Goal: Information Seeking & Learning: Learn about a topic

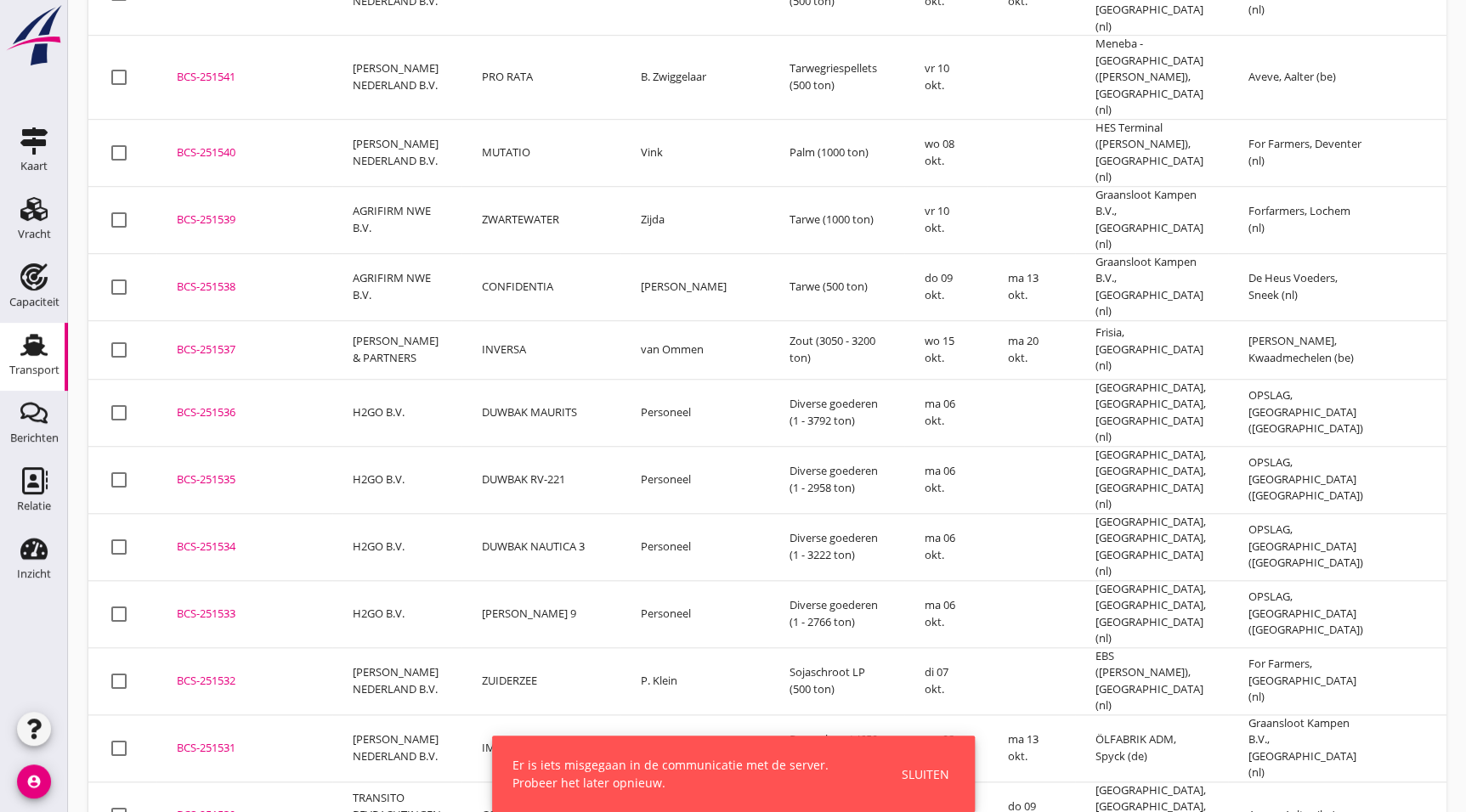
scroll to position [603, 0]
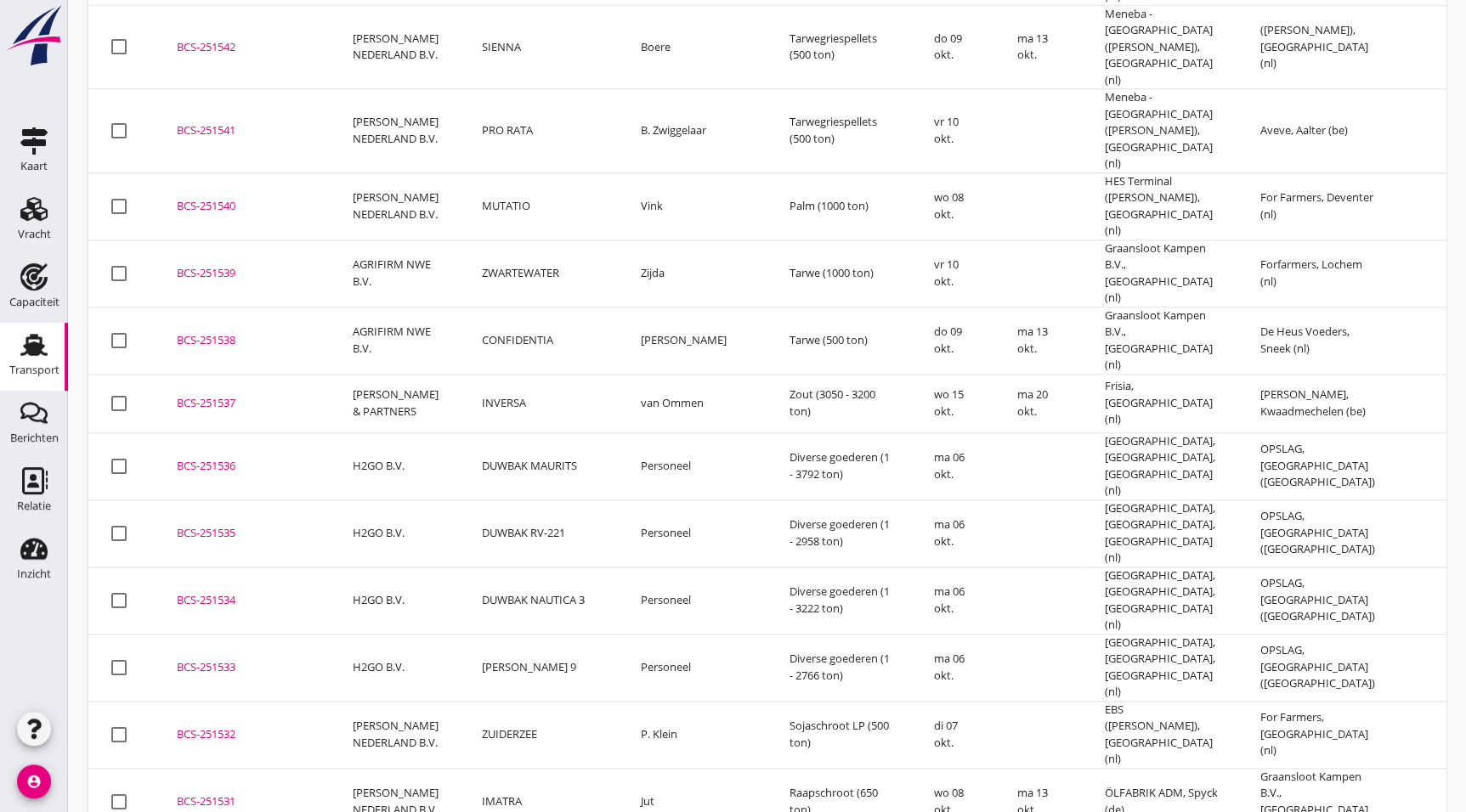
scroll to position [915, 0]
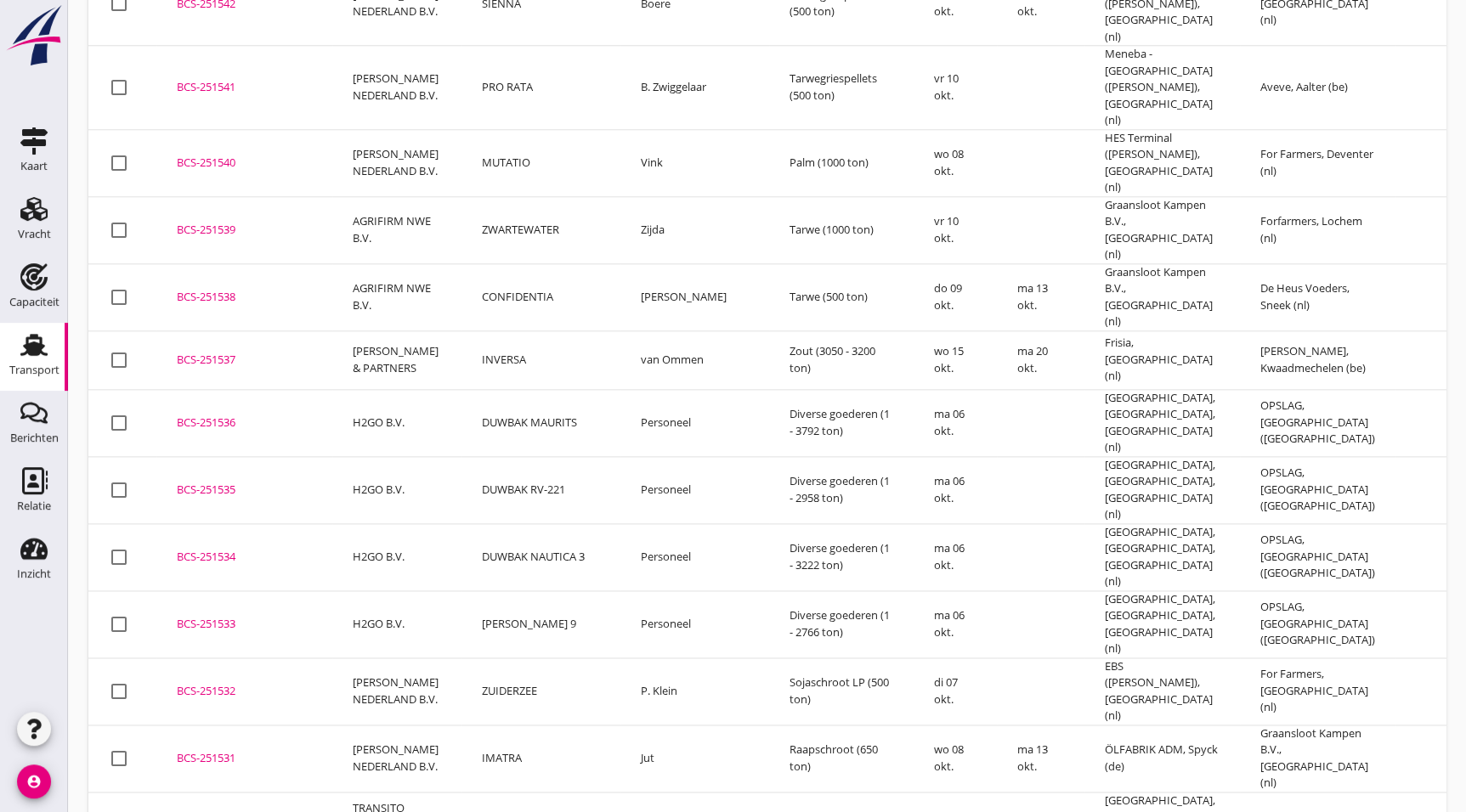
click at [221, 590] on td "BCS-251533 upload_file Drop hier uw bestand om het aan het dossier toe te voegen" at bounding box center [243, 623] width 176 height 67
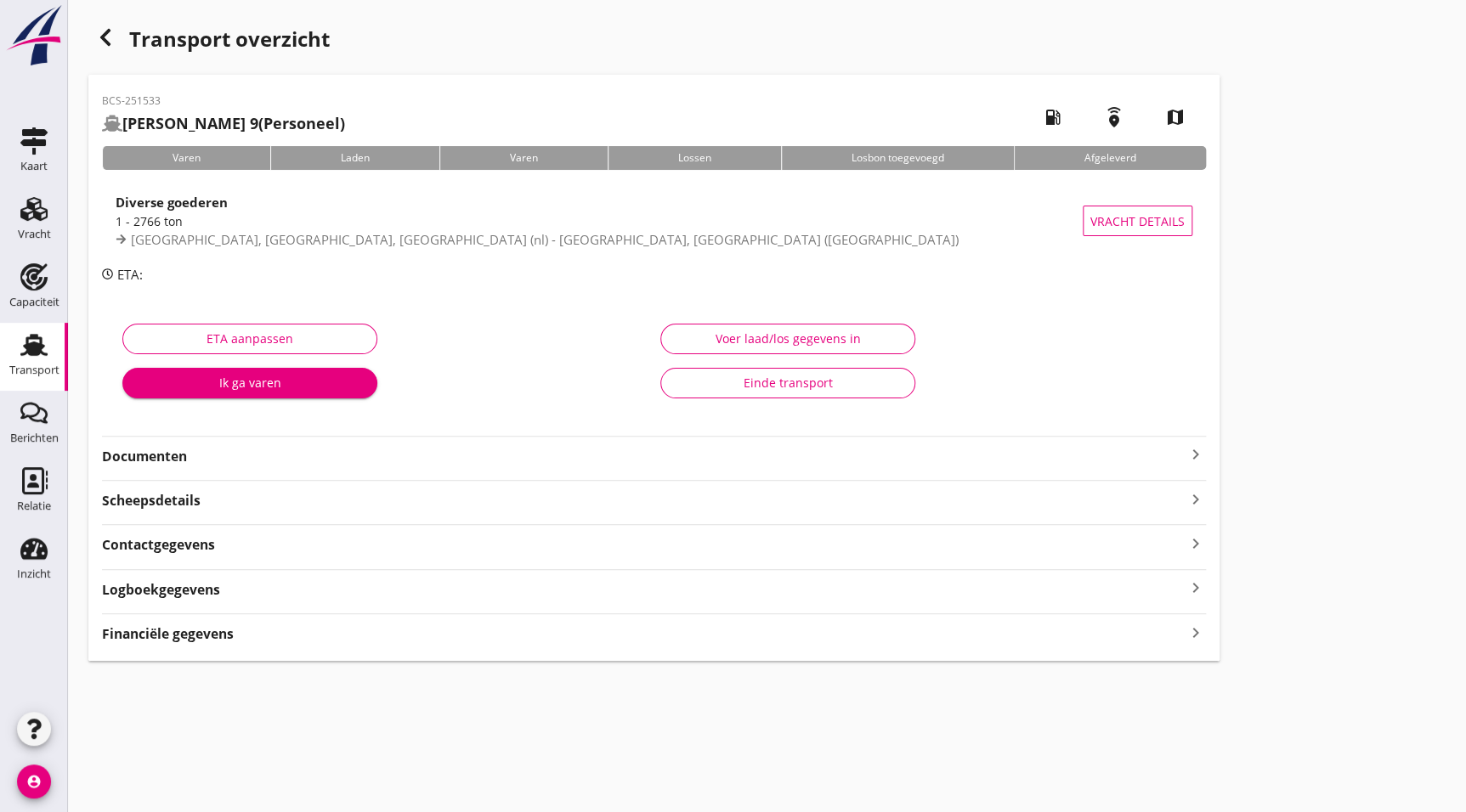
click at [157, 461] on strong "Documenten" at bounding box center [644, 457] width 1083 height 19
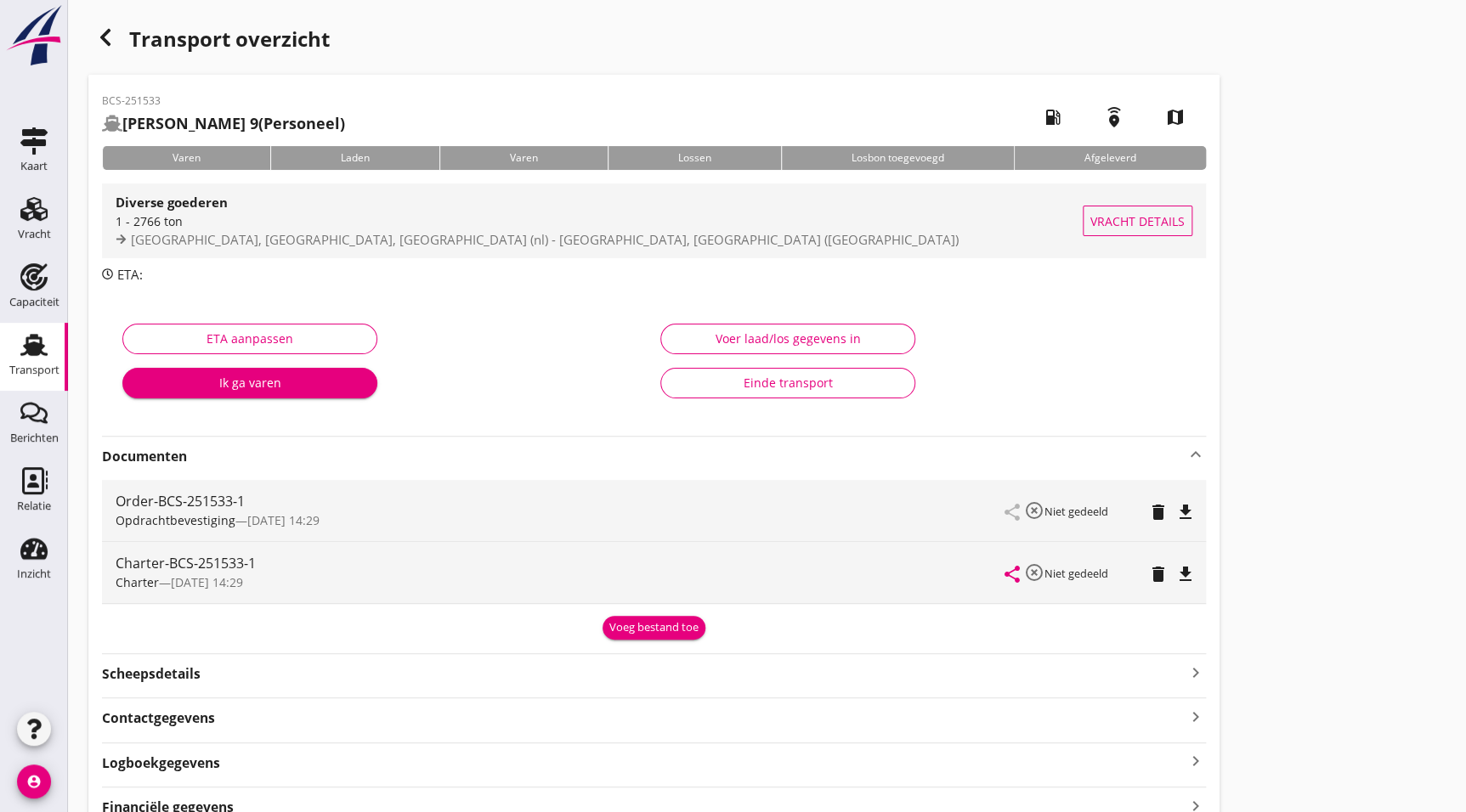
click at [308, 223] on div "1 - 2766 ton" at bounding box center [599, 221] width 967 height 18
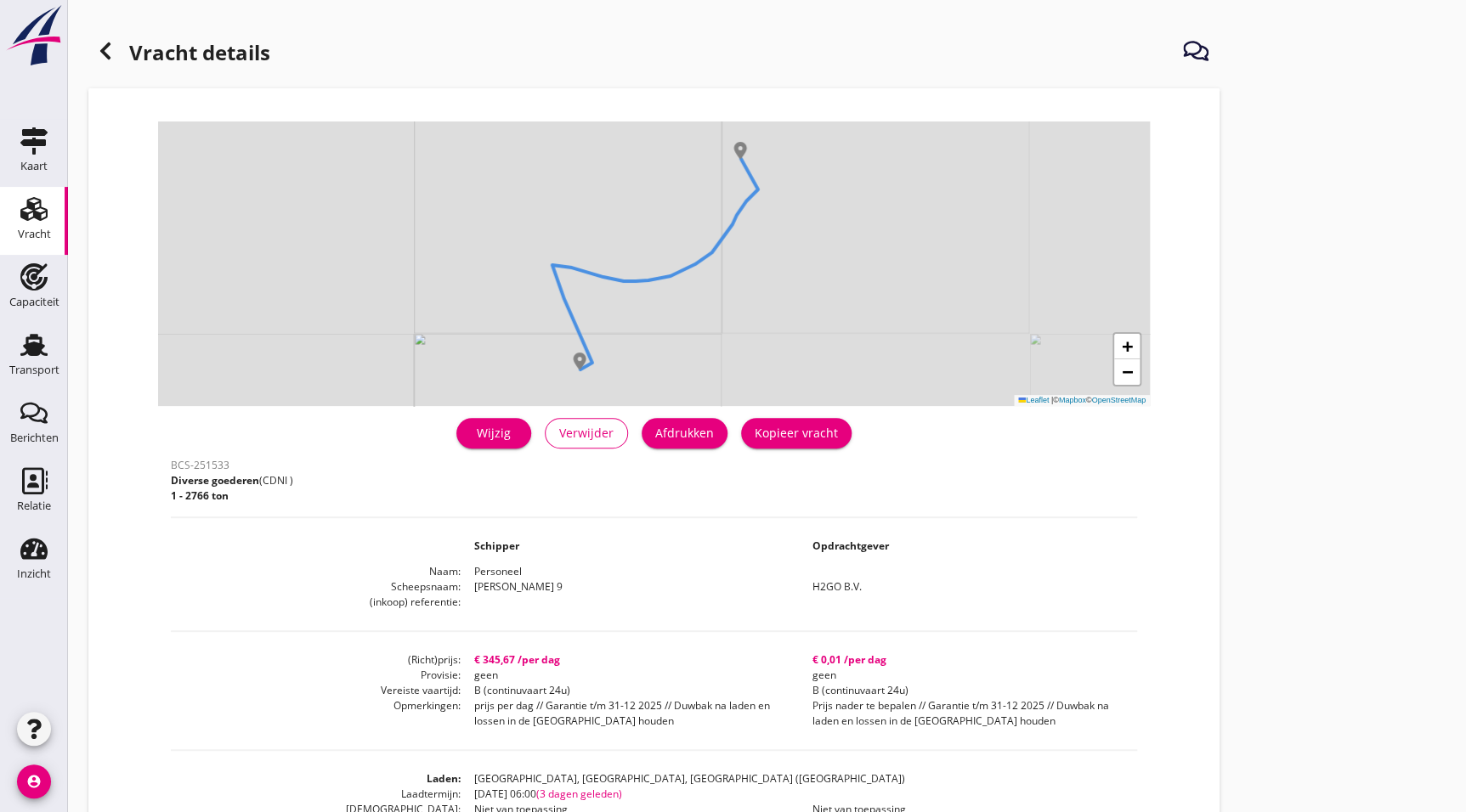
scroll to position [102, 0]
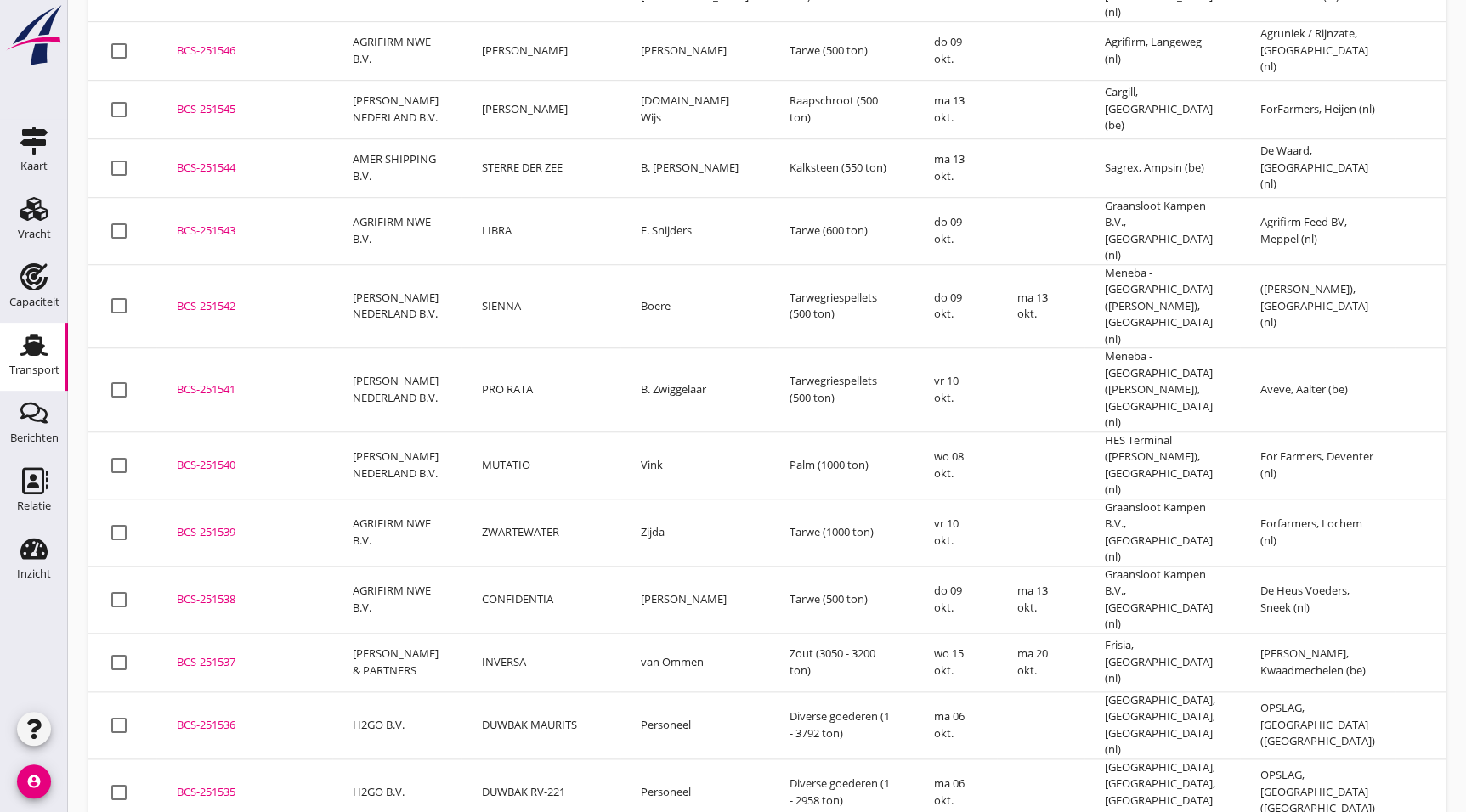
scroll to position [679, 0]
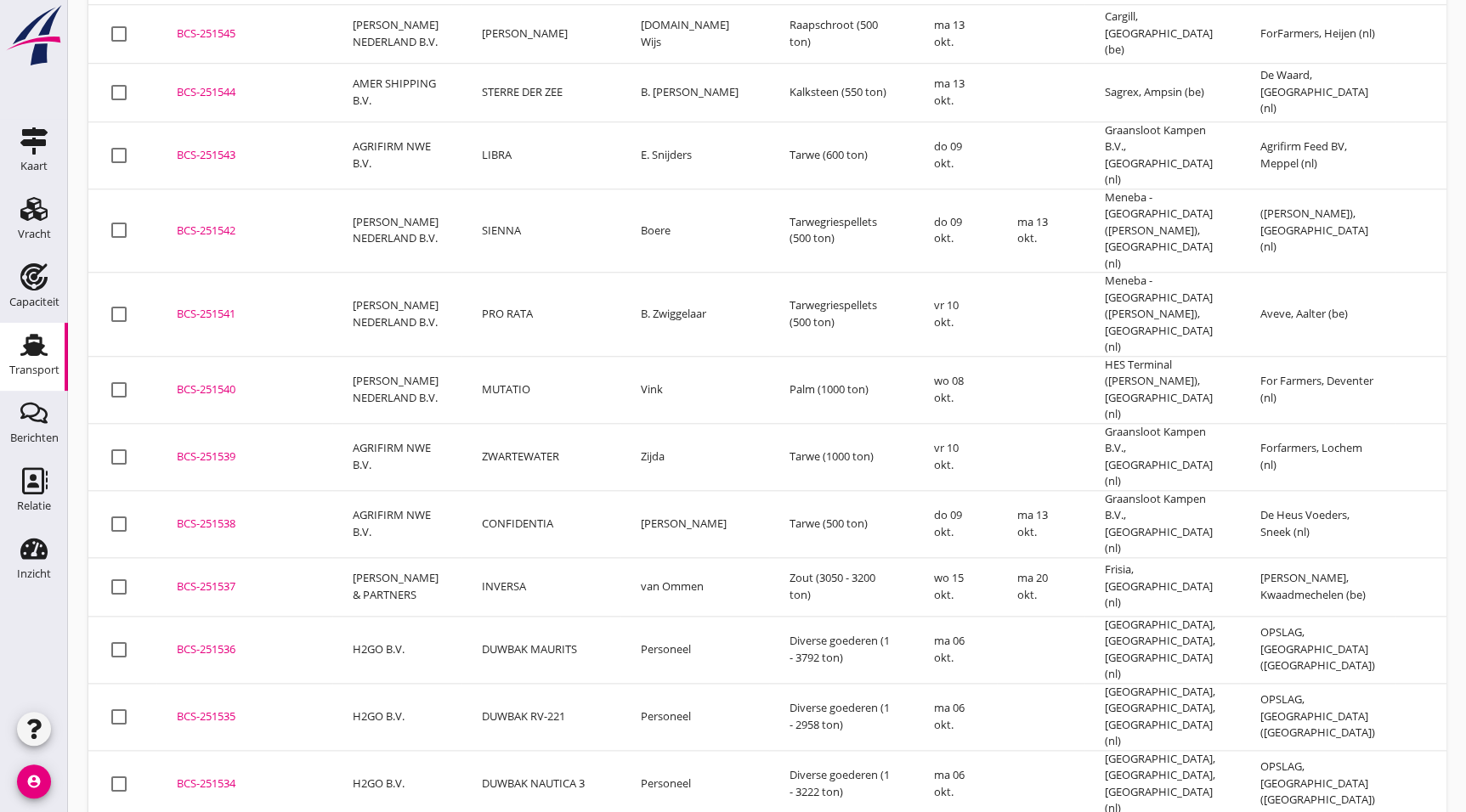
drag, startPoint x: 197, startPoint y: 569, endPoint x: 266, endPoint y: 582, distance: 70.2
click at [197, 708] on div "BCS-251535" at bounding box center [243, 716] width 135 height 17
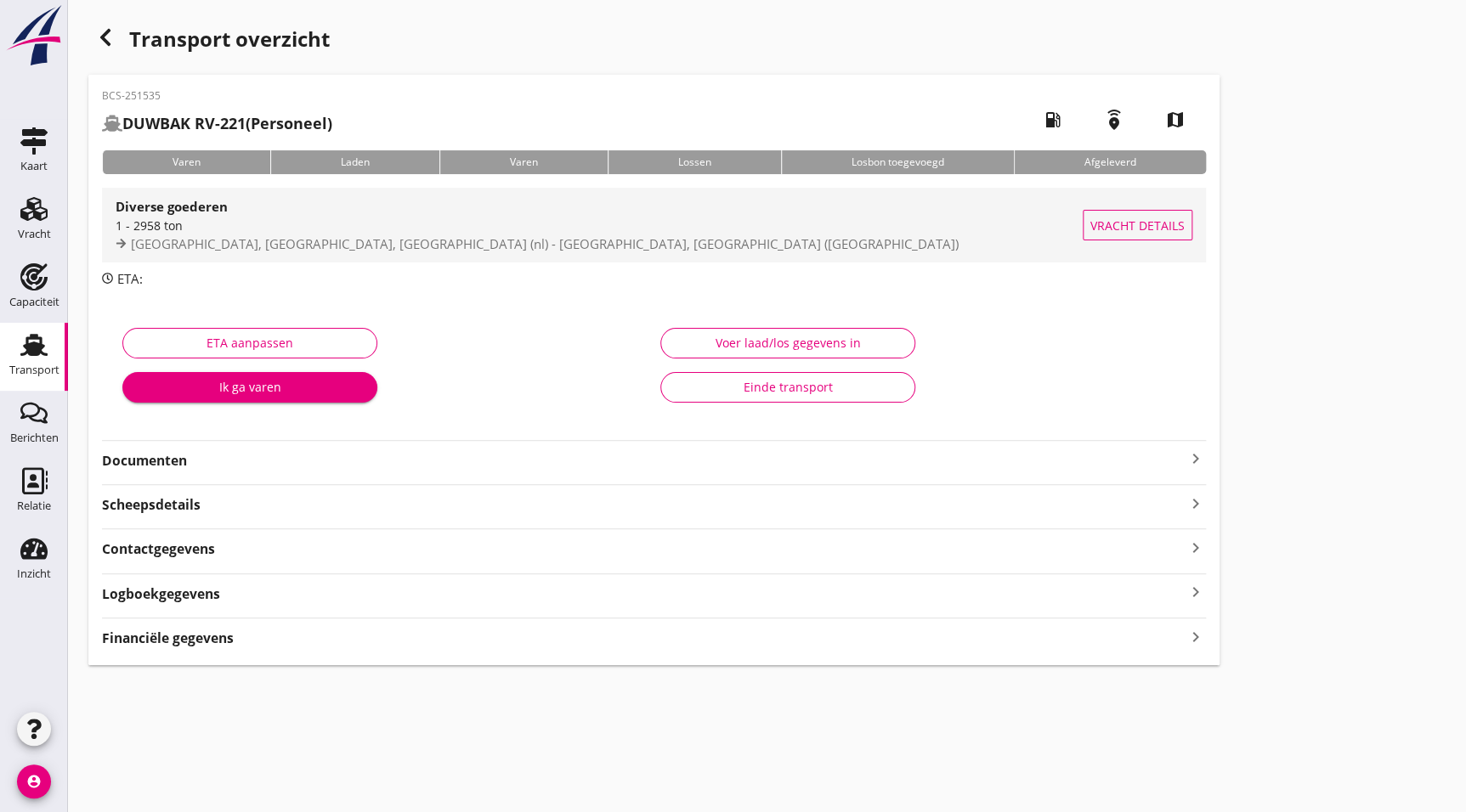
click at [263, 238] on span "Rotterdam, South Holland, Netherlands (nl) - OPSLAG, Rotterdam (nl)" at bounding box center [544, 243] width 827 height 17
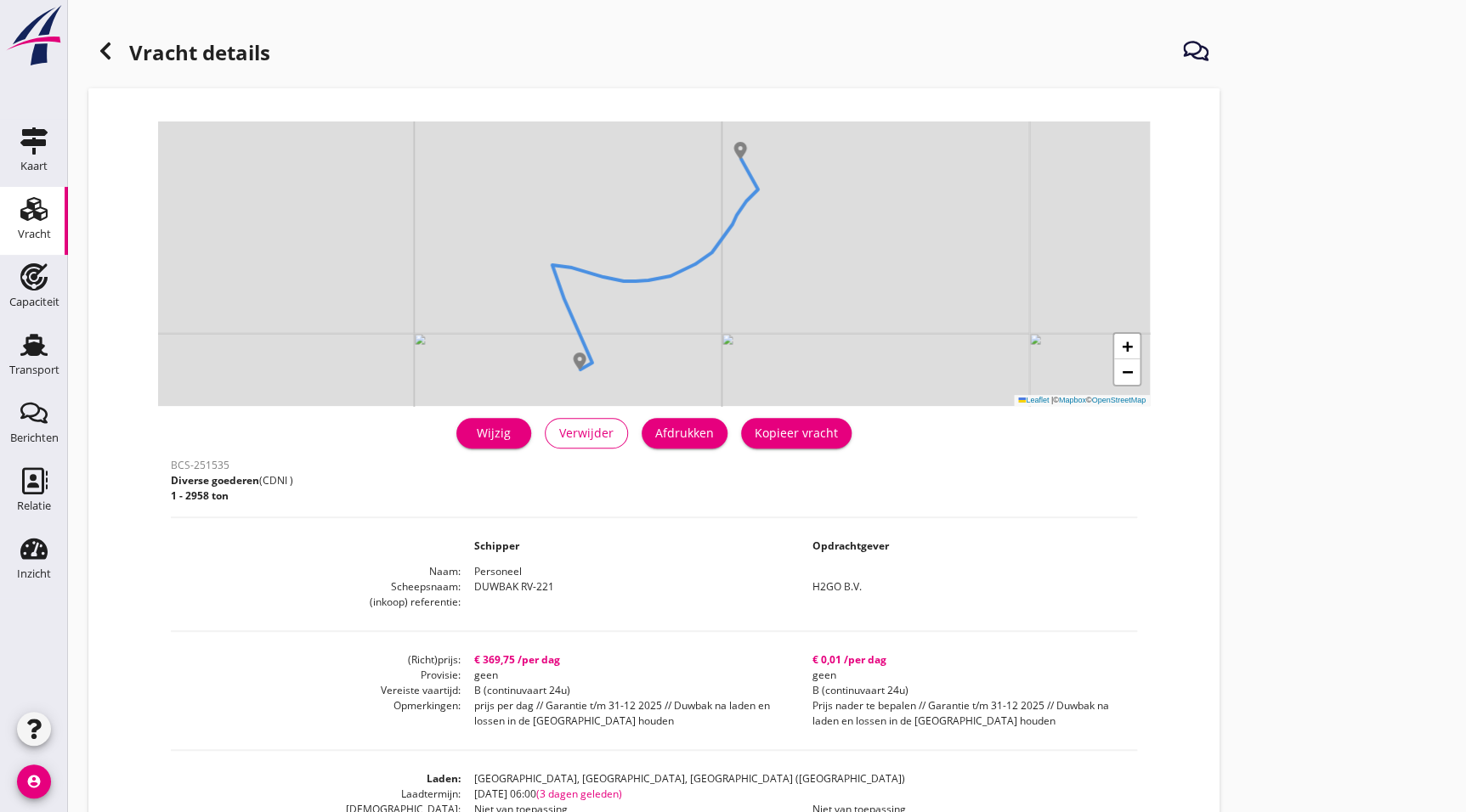
click at [108, 34] on div at bounding box center [105, 51] width 34 height 34
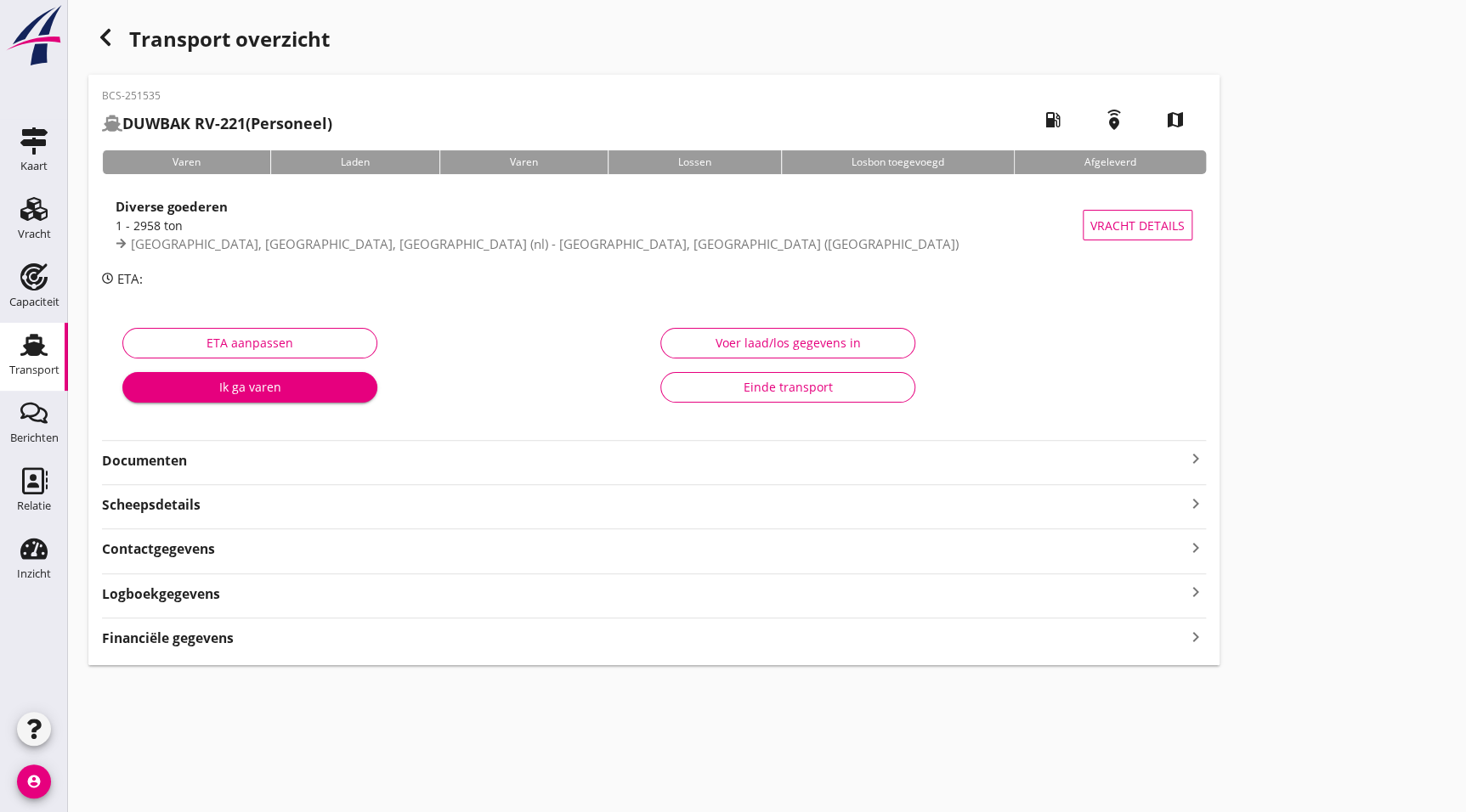
click at [93, 26] on div "button" at bounding box center [105, 37] width 34 height 34
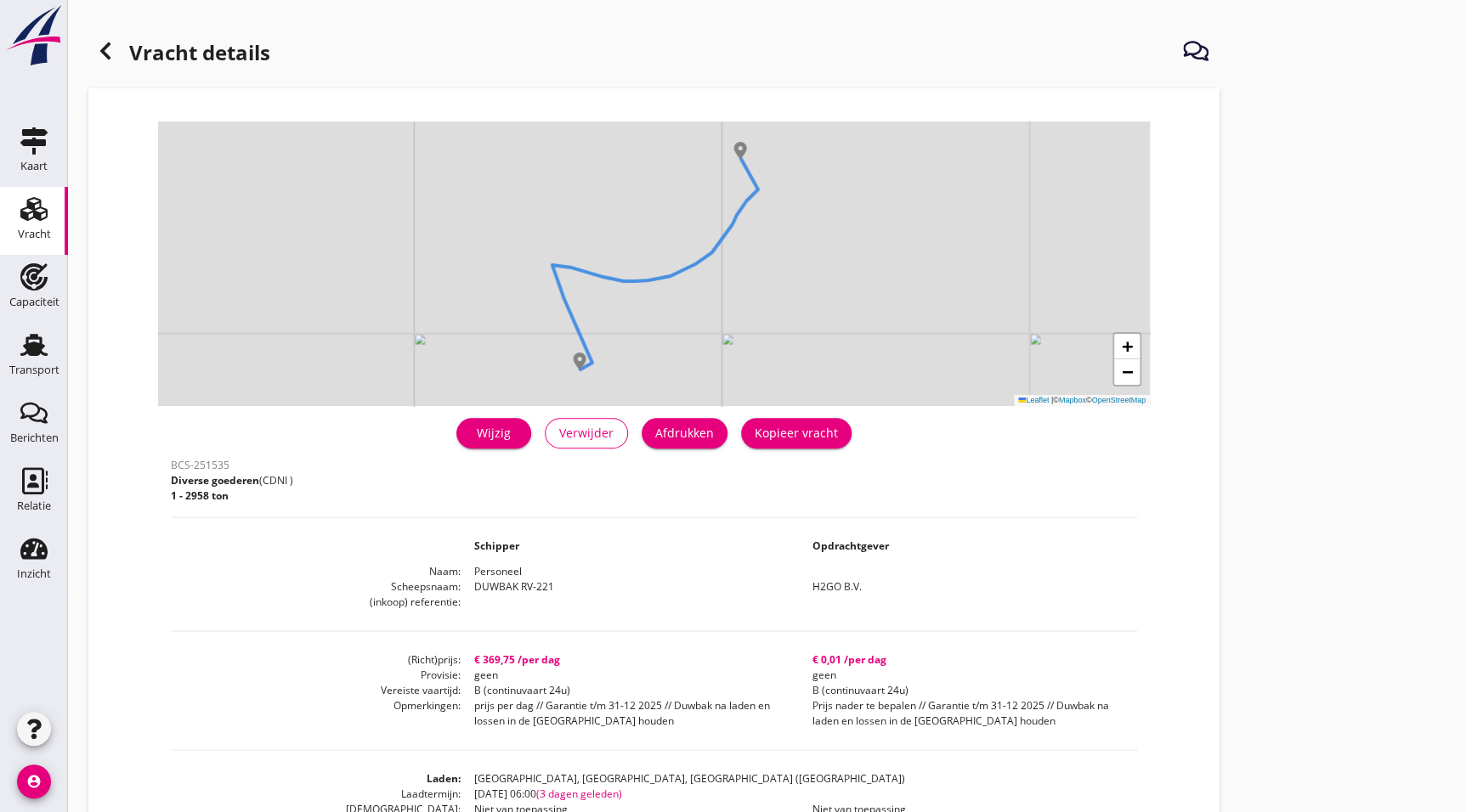
click at [106, 57] on use at bounding box center [106, 50] width 11 height 17
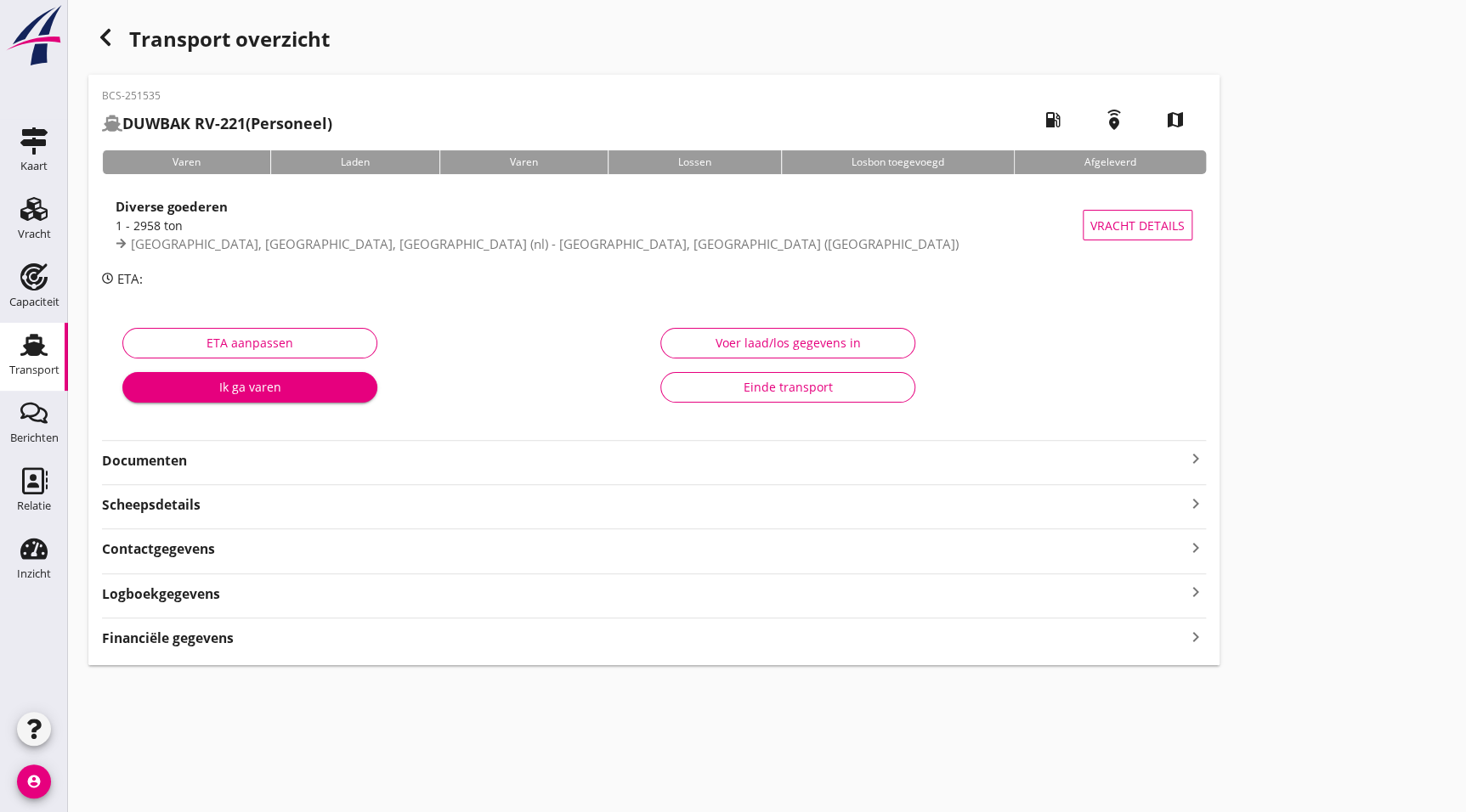
click at [100, 26] on div "button" at bounding box center [105, 37] width 34 height 34
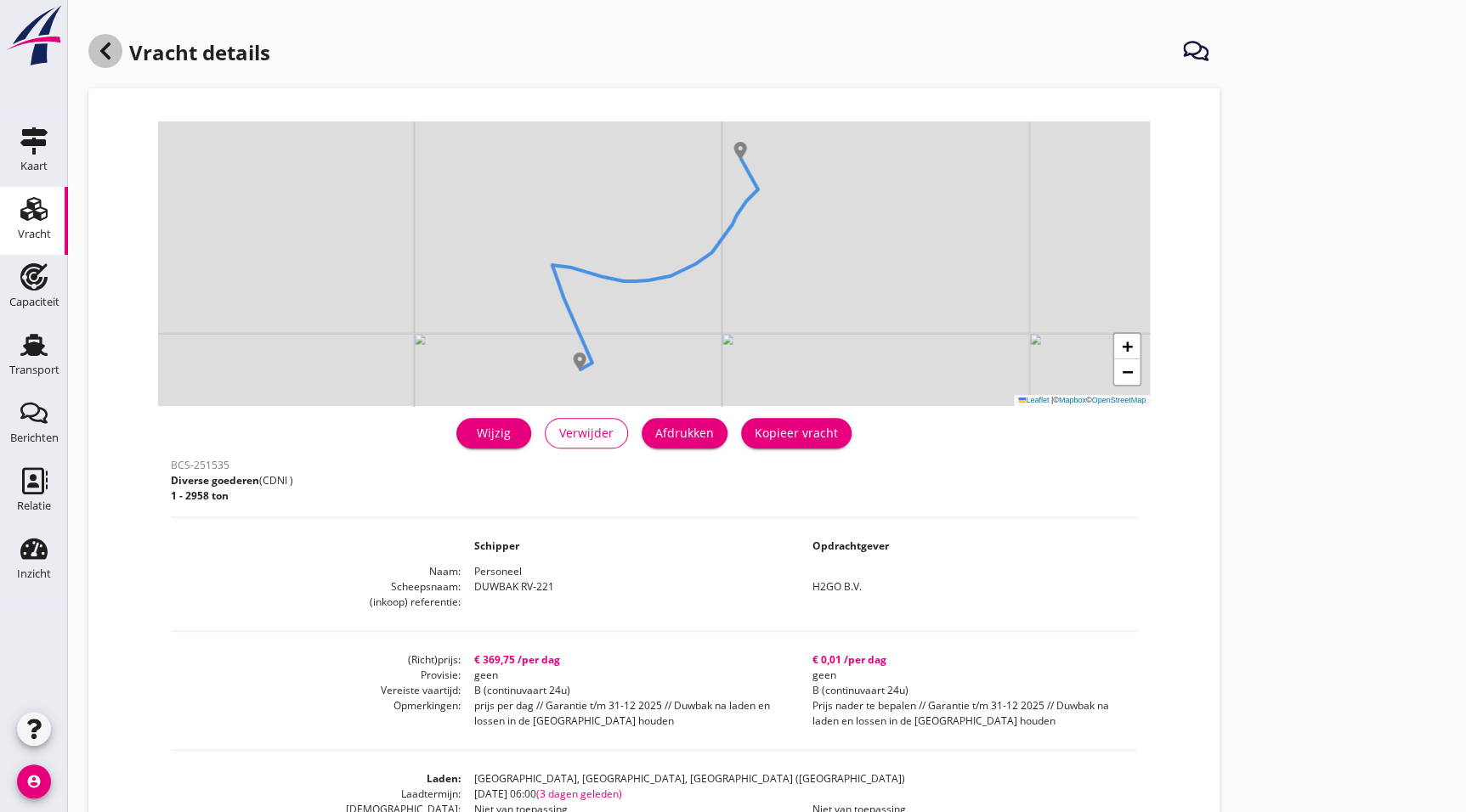
click at [109, 43] on use at bounding box center [106, 50] width 11 height 17
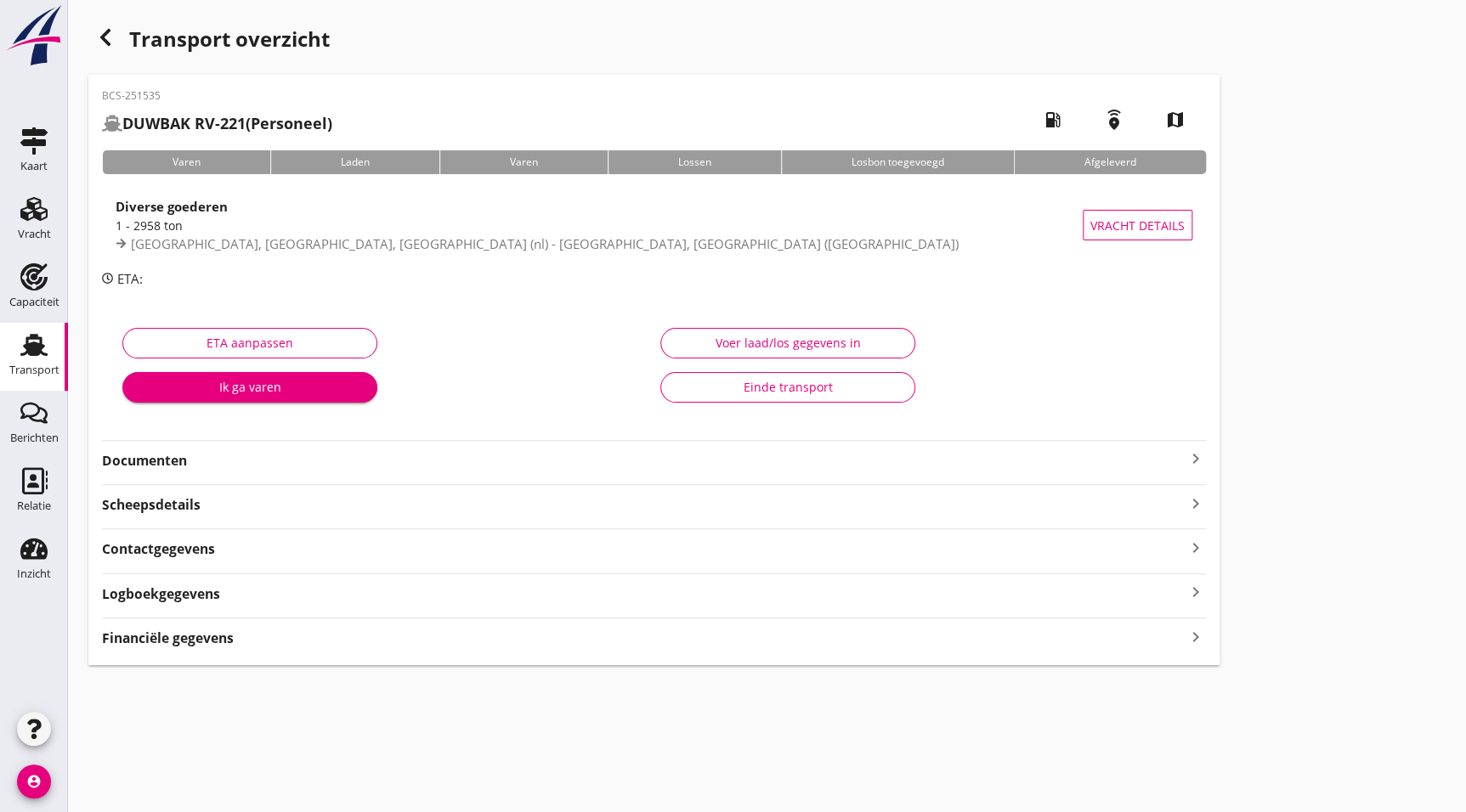
click at [25, 380] on div "Transport" at bounding box center [34, 370] width 50 height 24
